Goal: Information Seeking & Learning: Understand process/instructions

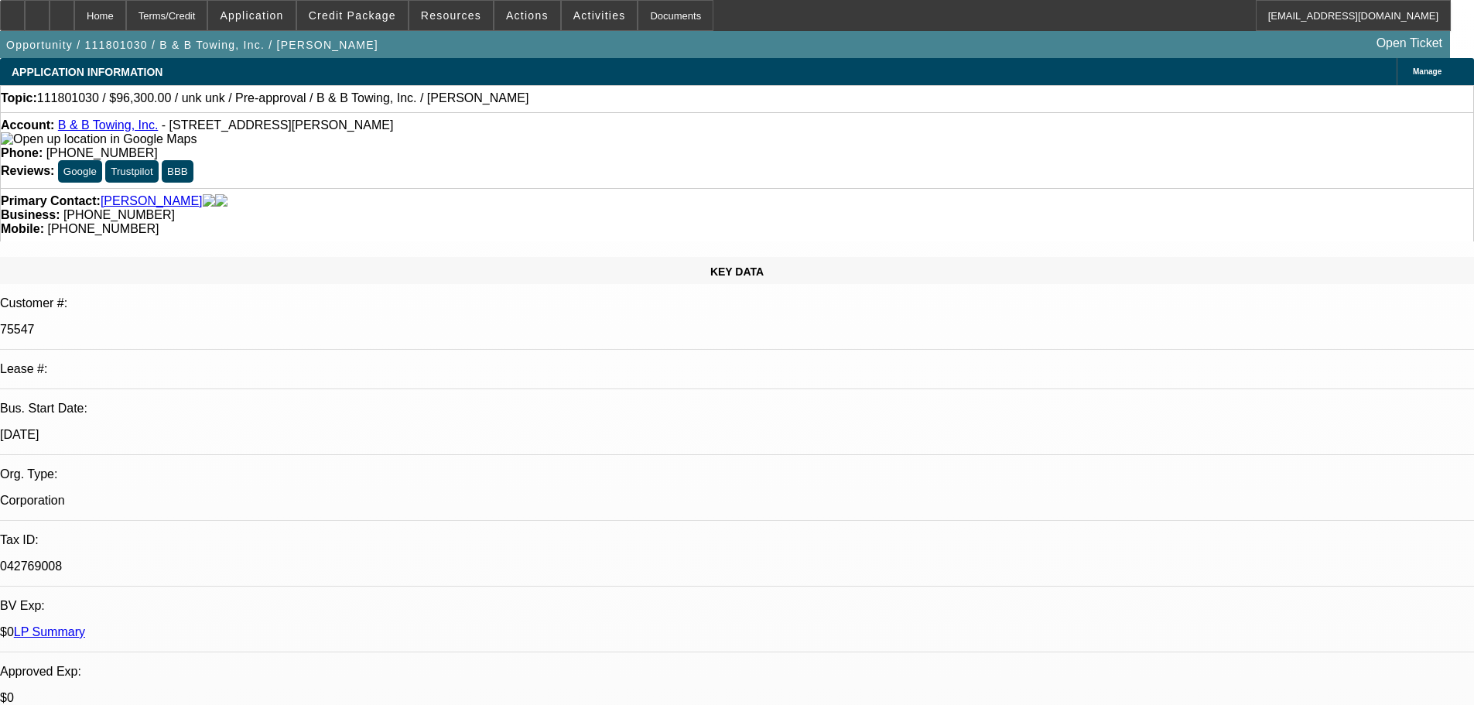
select select "0.1"
select select "2"
select select "0.1"
select select "4"
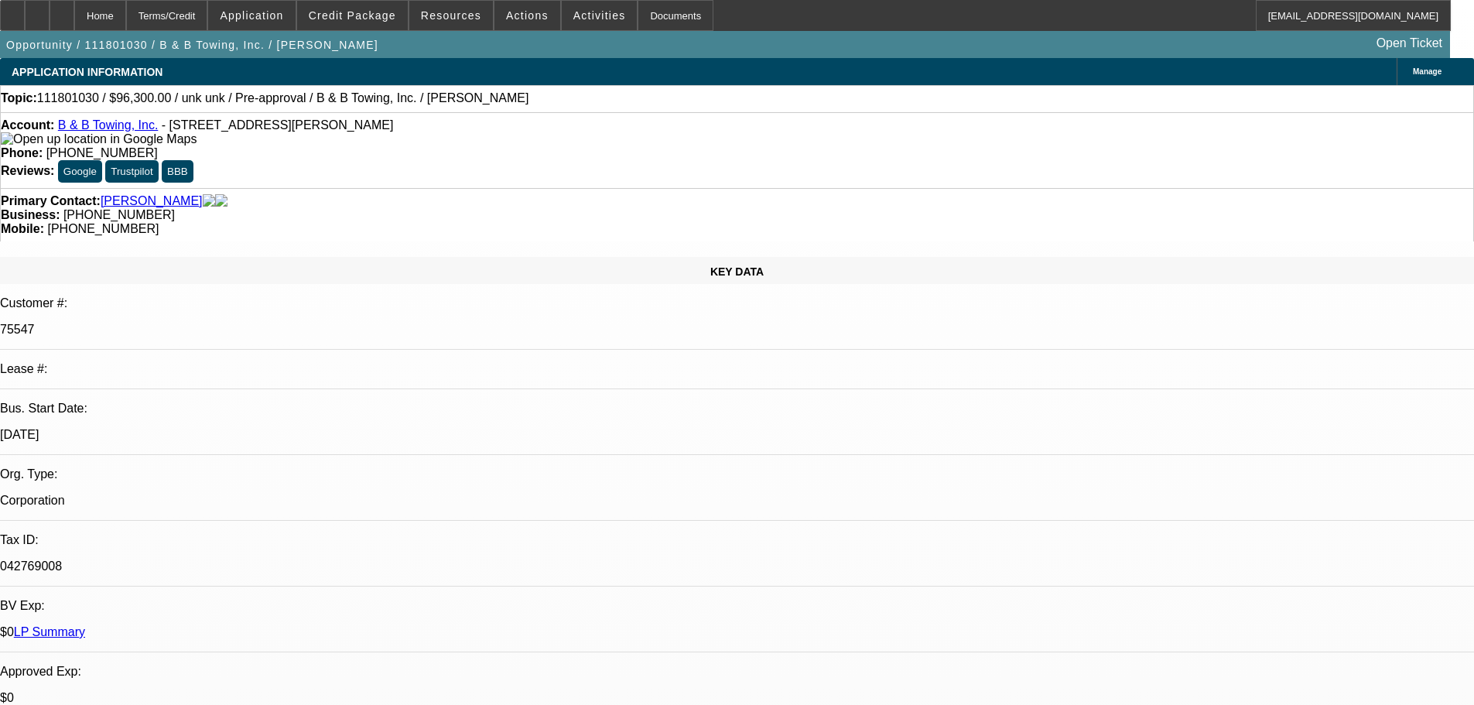
select select "0.1"
select select "2"
select select "0.1"
select select "4"
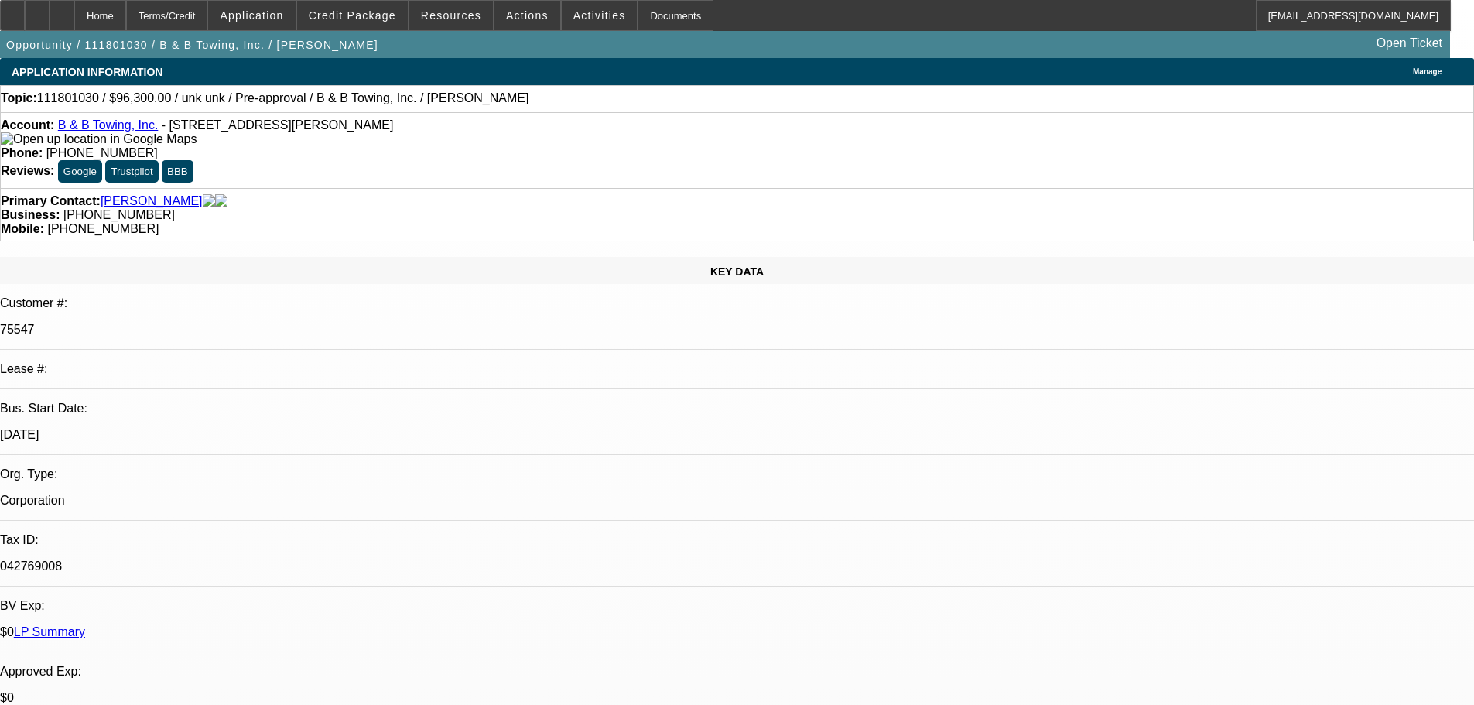
select select "2"
select select "0.1"
select select "4"
select select "2"
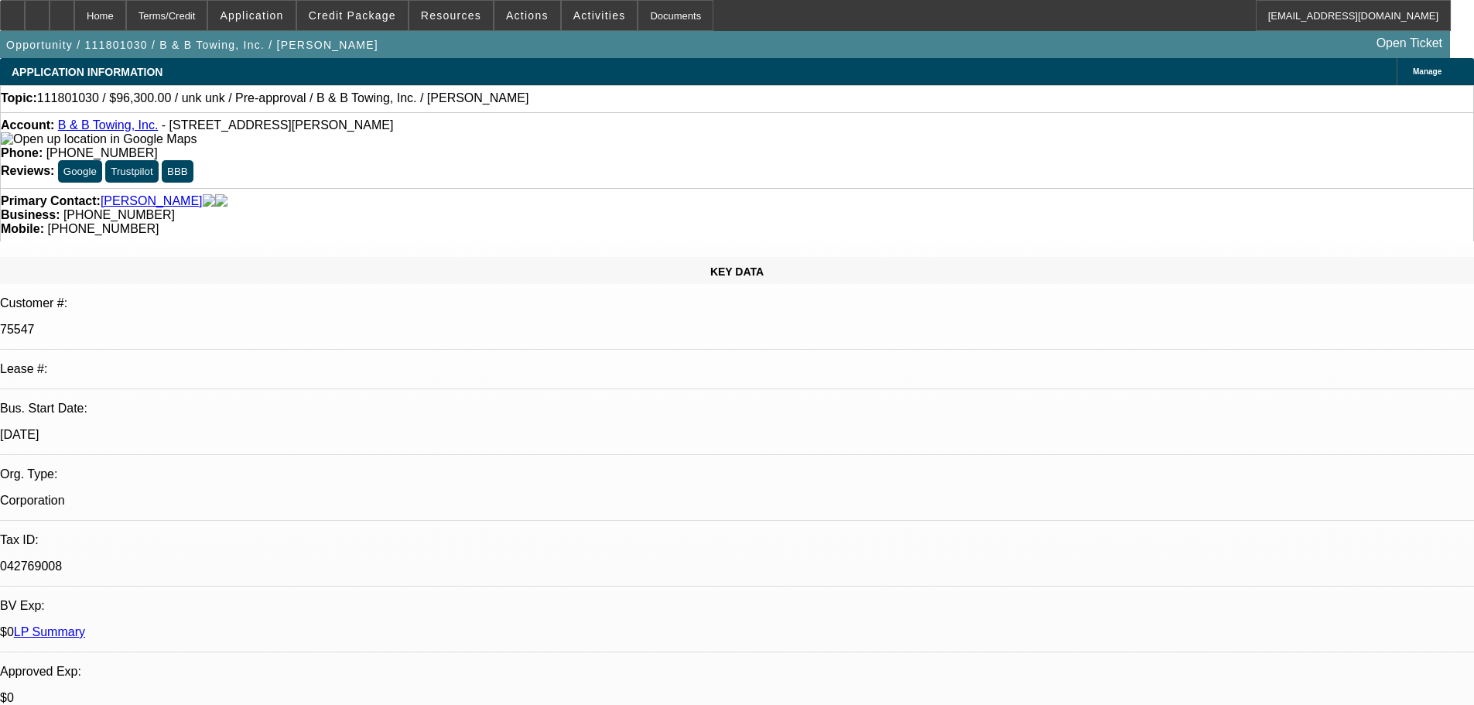
select select "2"
select select "0.1"
select select "4"
click at [85, 625] on link "LP Summary" at bounding box center [49, 631] width 71 height 13
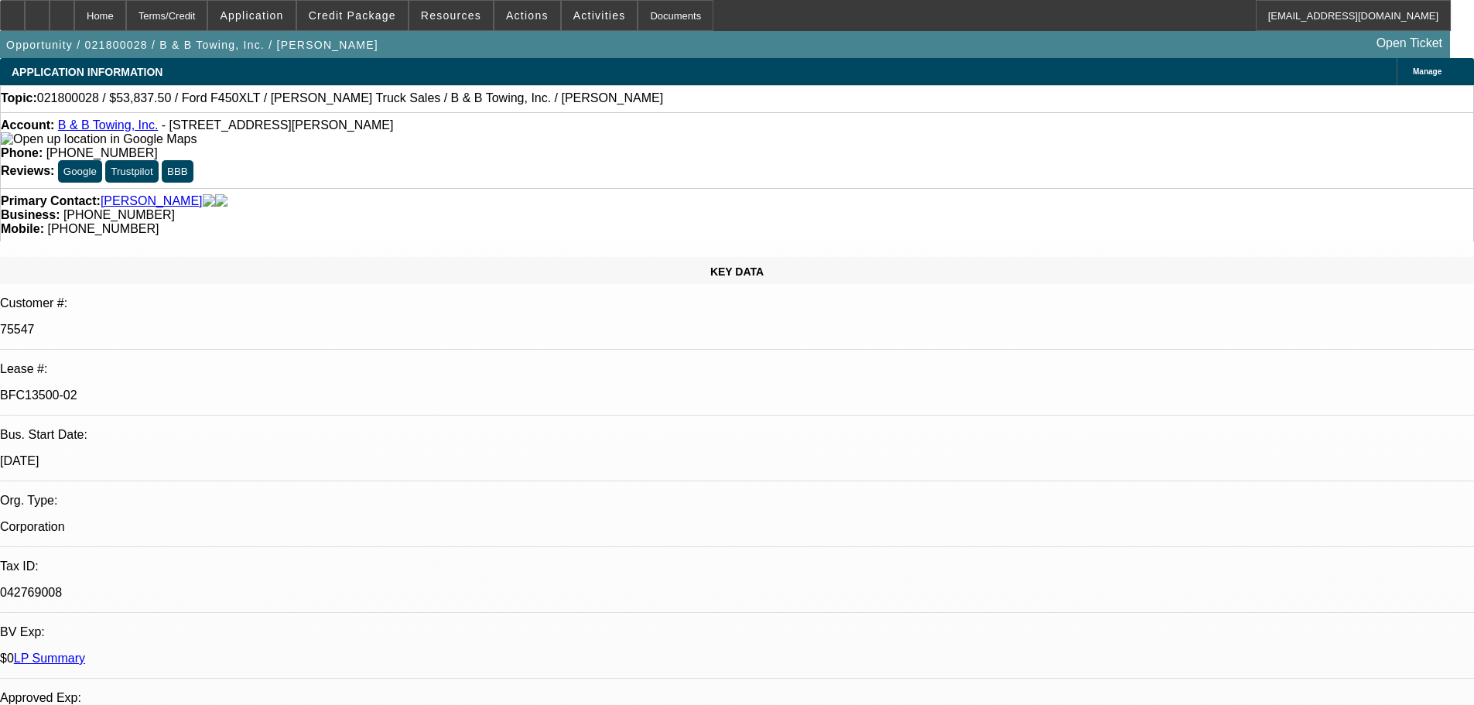
select select "0"
select select "2"
select select "0"
select select "6"
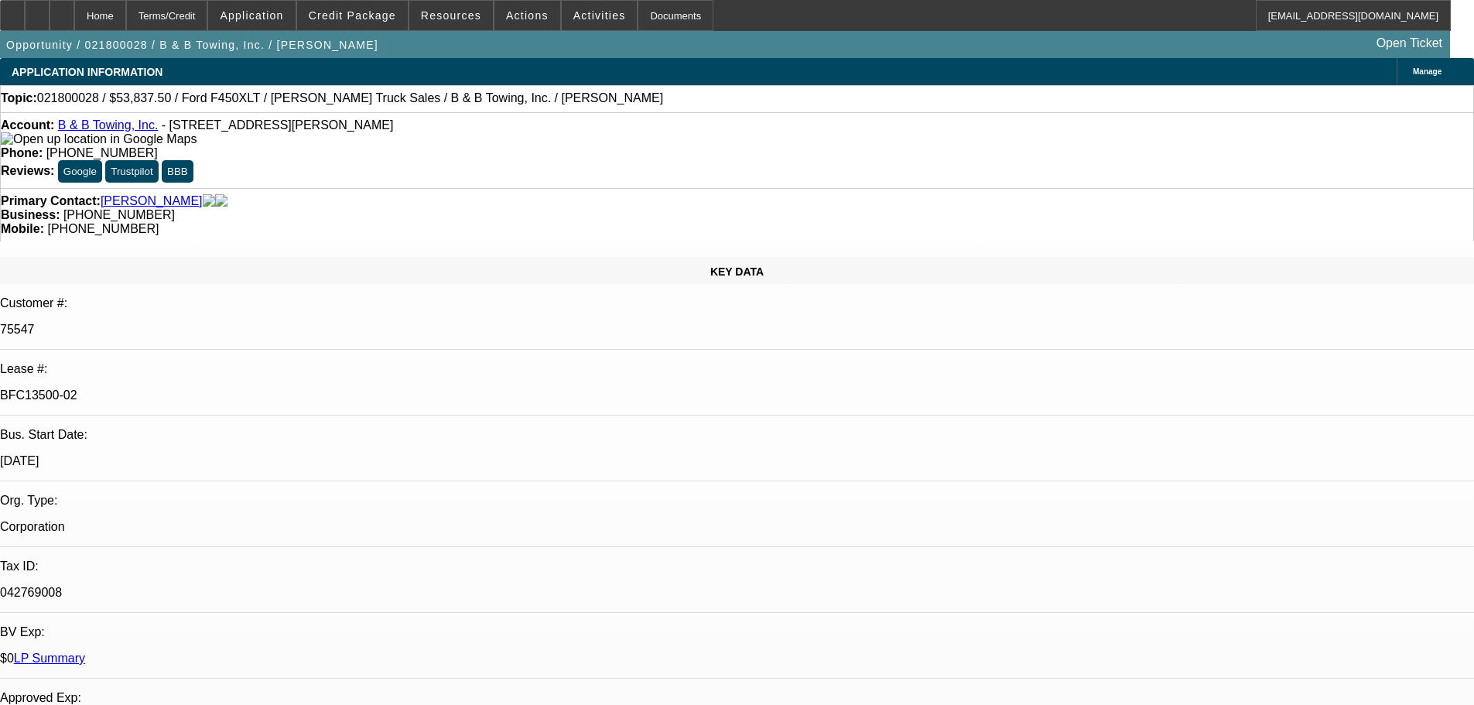
select select "0"
select select "2"
select select "0"
select select "6"
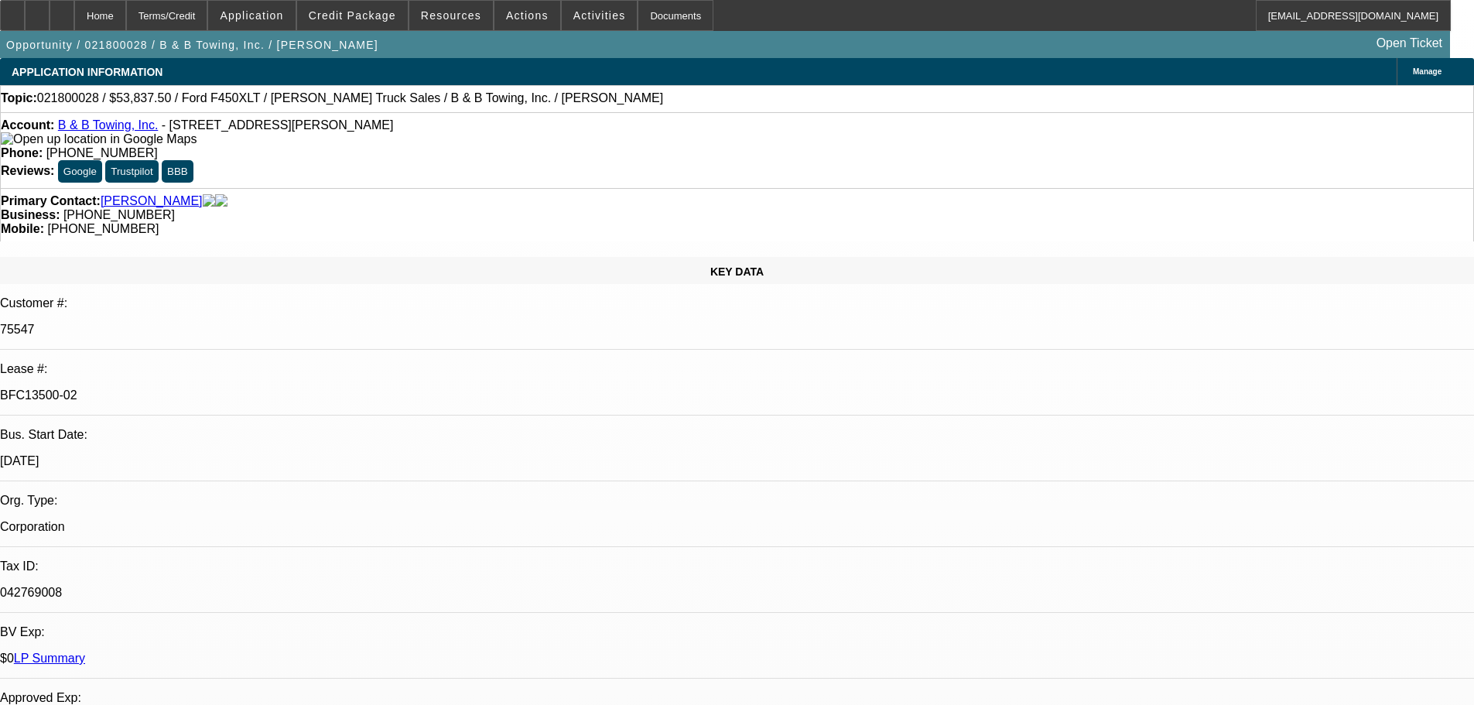
select select "0"
select select "2"
select select "0"
select select "6"
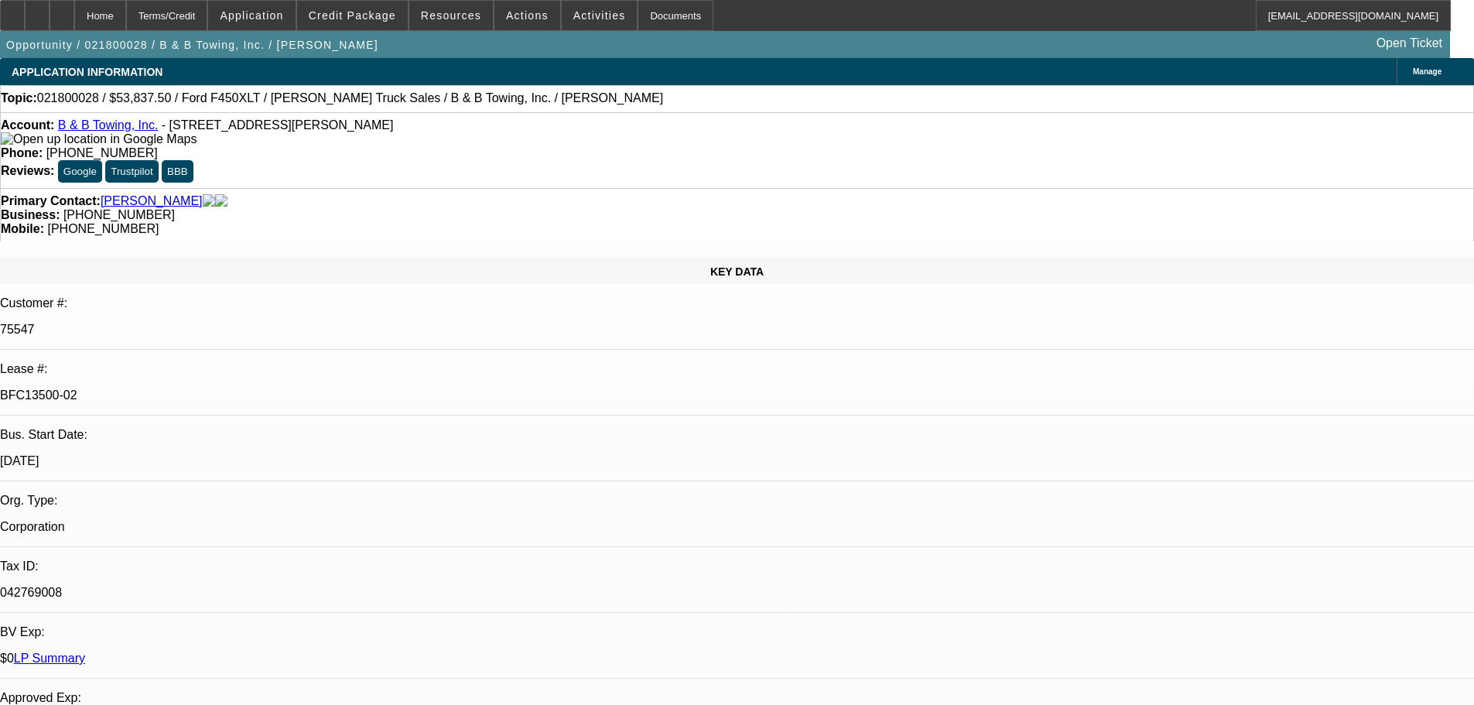
select select "0"
select select "2"
select select "0"
select select "6"
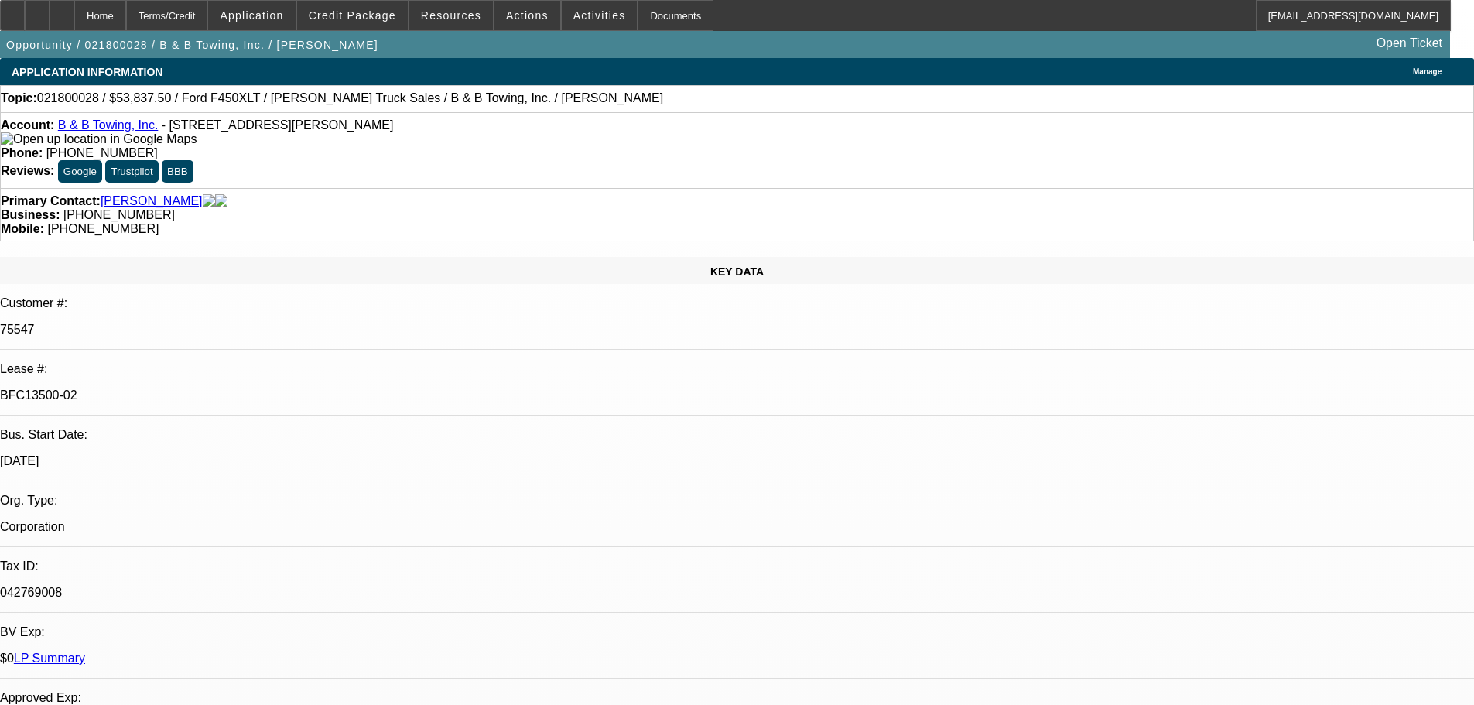
click at [85, 652] on link "LP Summary" at bounding box center [49, 658] width 71 height 13
click at [180, 194] on link "Sorrentino, Michael" at bounding box center [152, 201] width 102 height 14
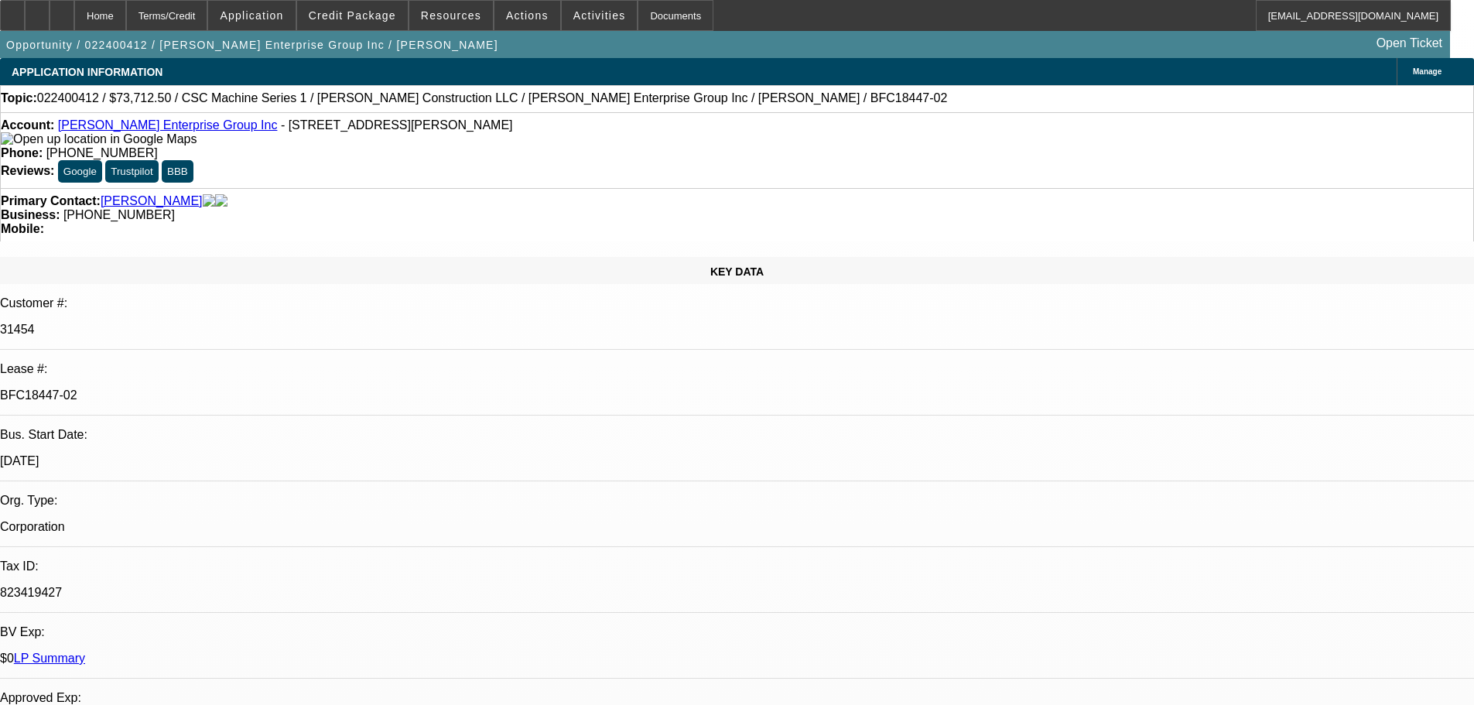
select select "0"
select select "2"
select select "0"
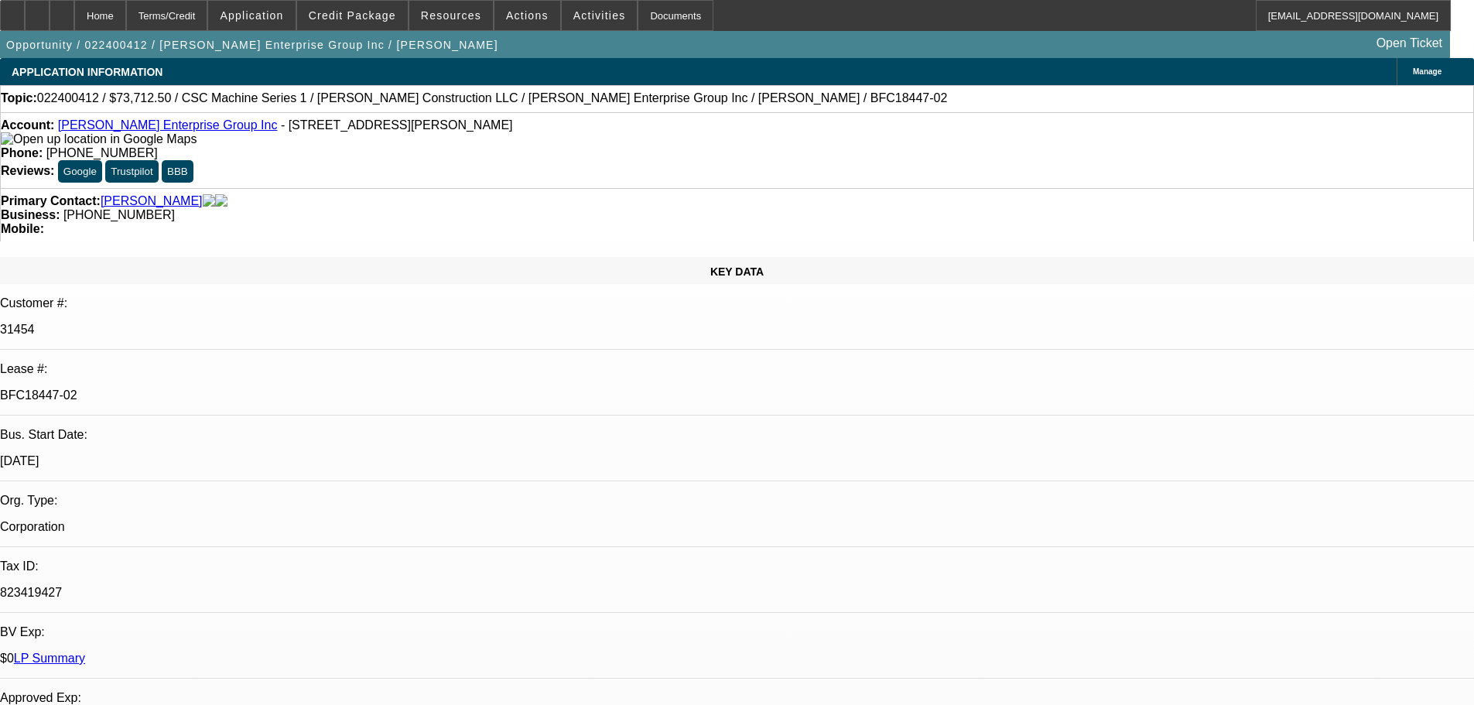
select select "0"
select select "2"
select select "0"
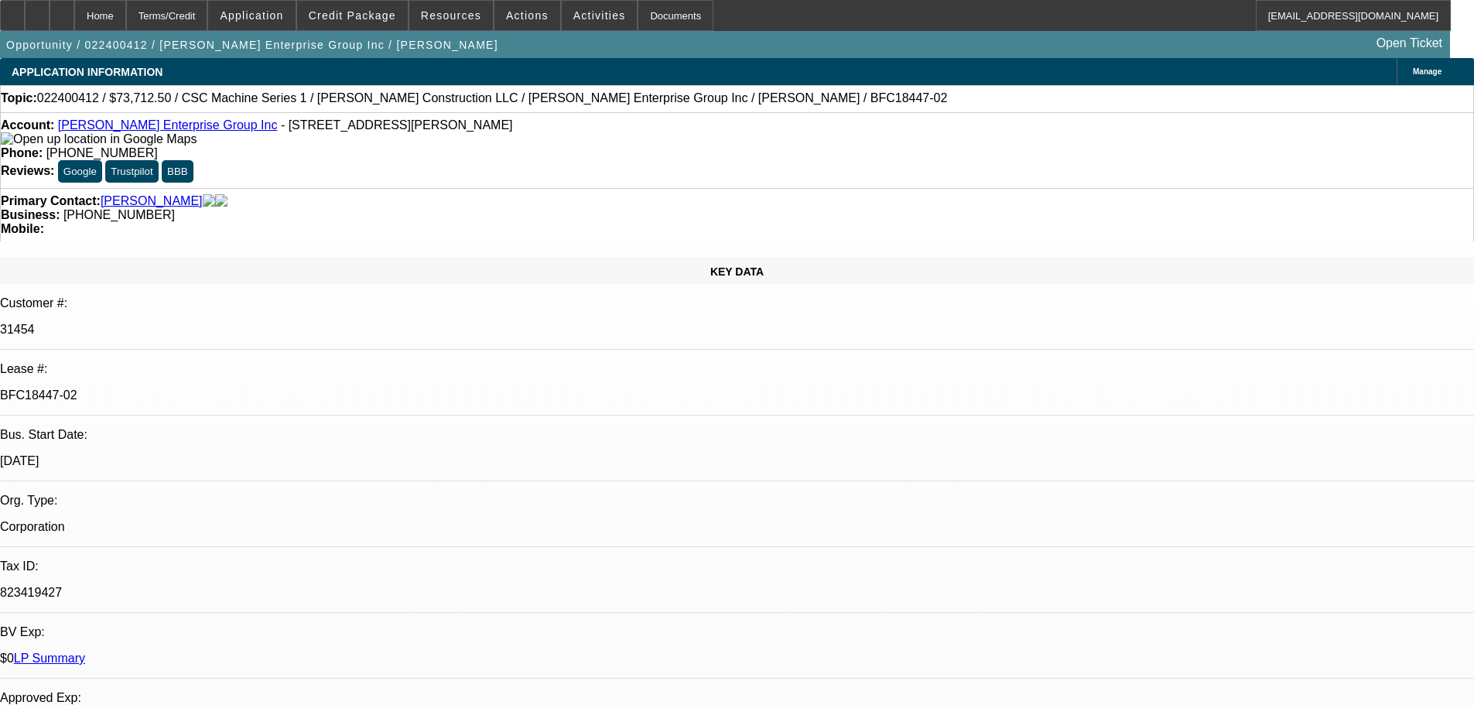
select select "0"
select select "2"
select select "0"
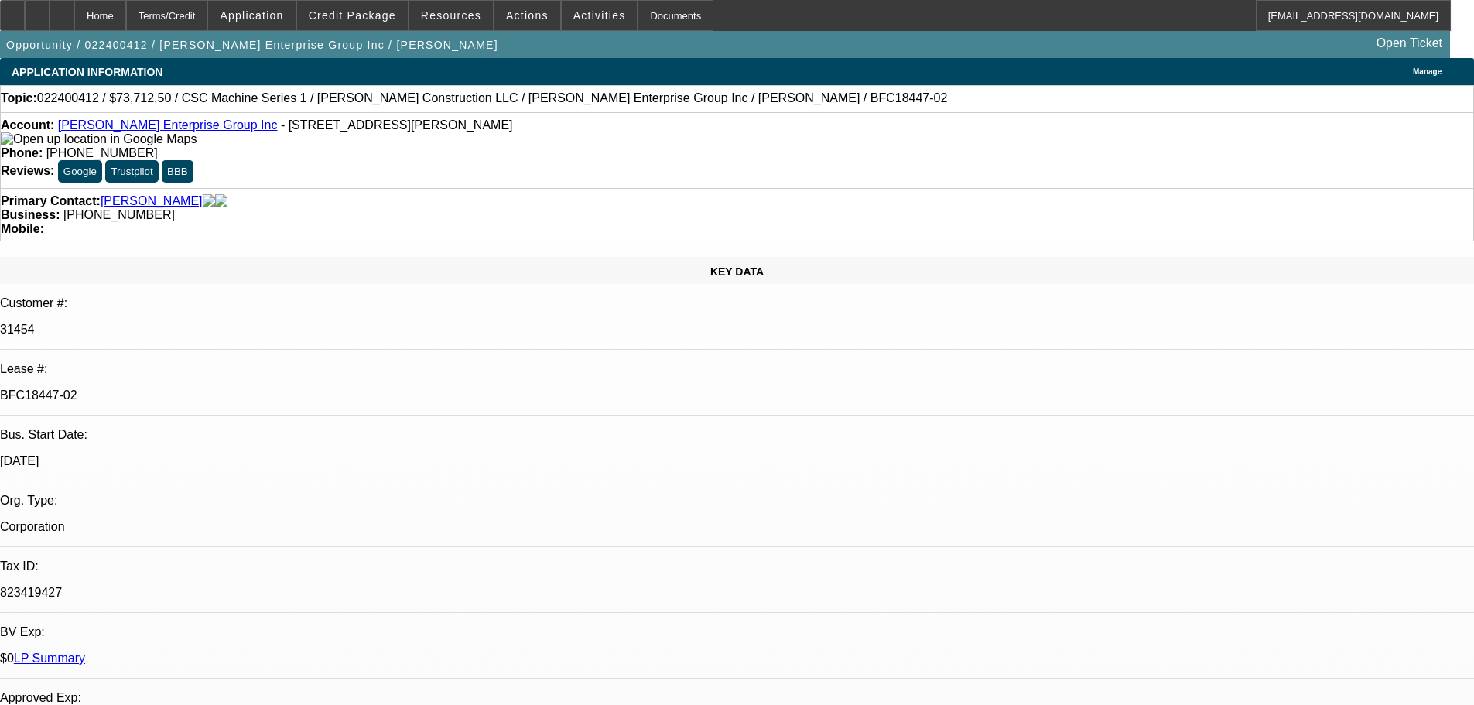
select select "2"
click at [122, 132] on link "[PERSON_NAME] Enterprise Group Inc" at bounding box center [168, 124] width 220 height 13
